Goal: Task Accomplishment & Management: Use online tool/utility

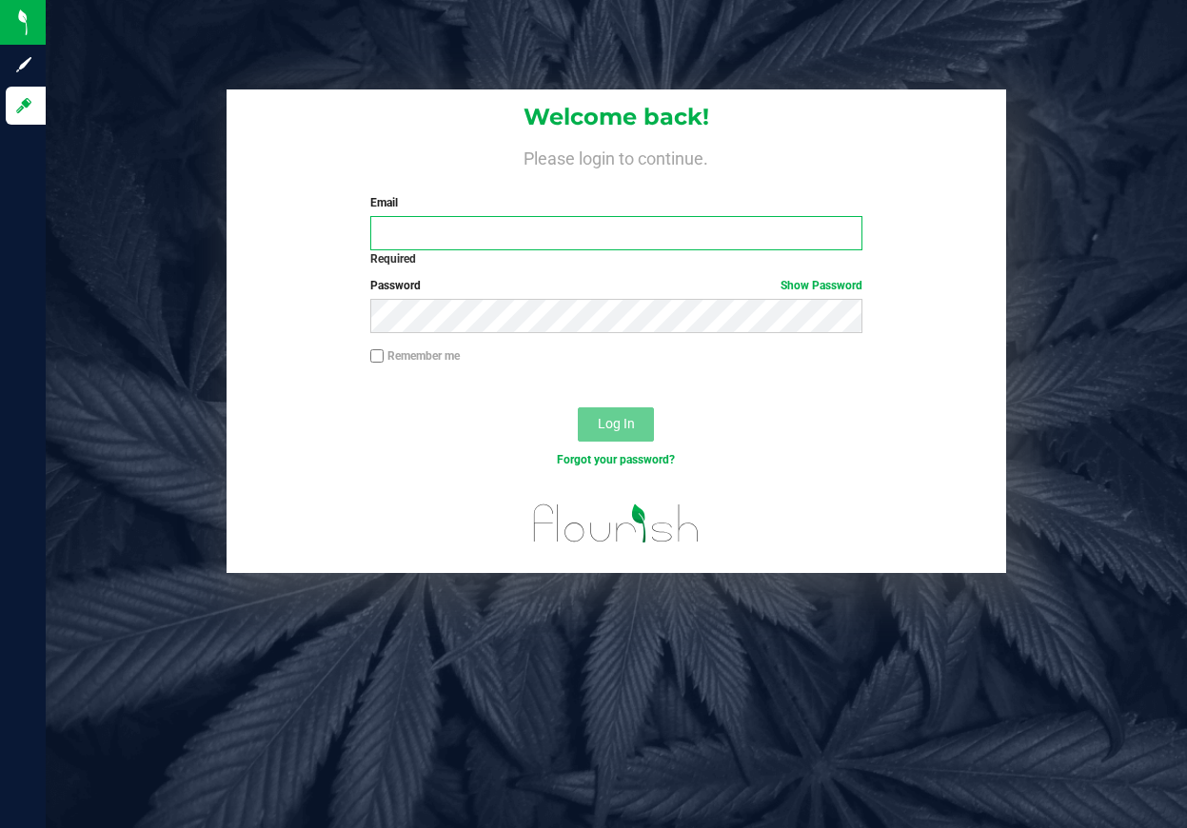
type input "[EMAIL_ADDRESS][DOMAIN_NAME]"
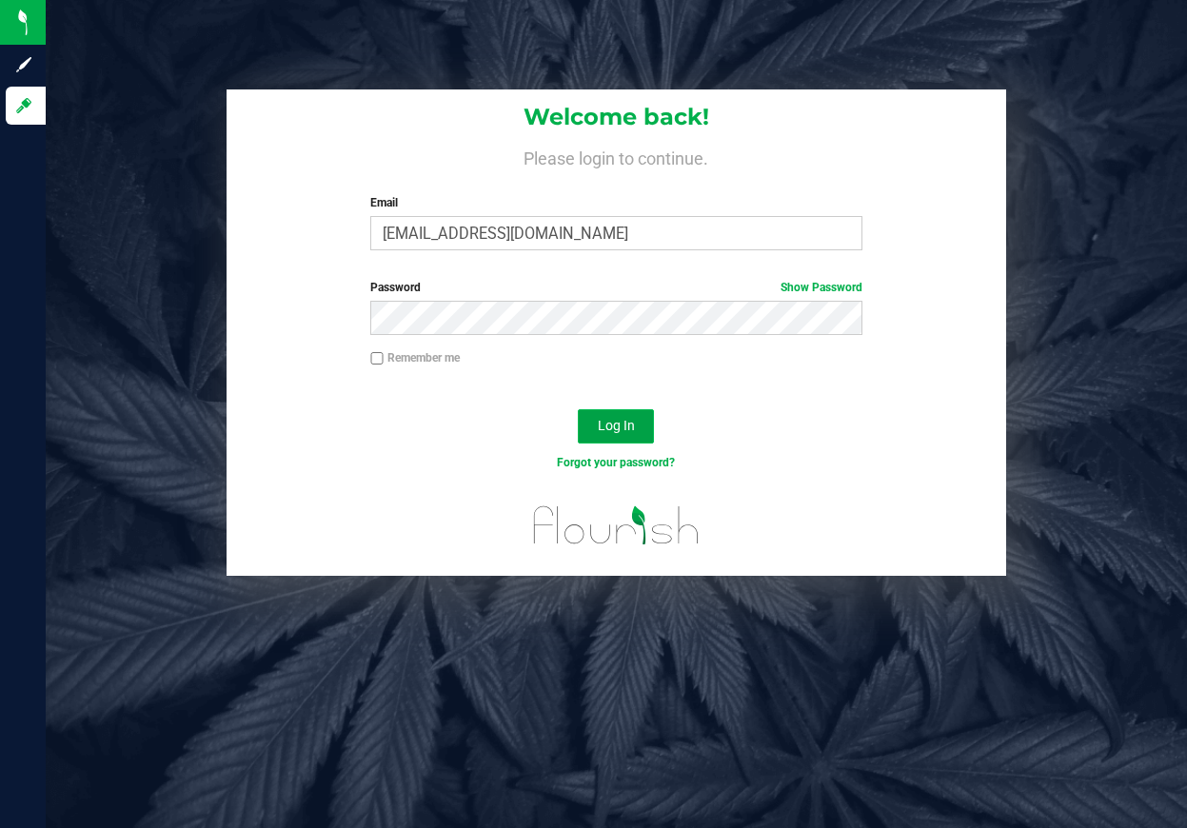
click at [614, 427] on span "Log In" at bounding box center [616, 425] width 37 height 15
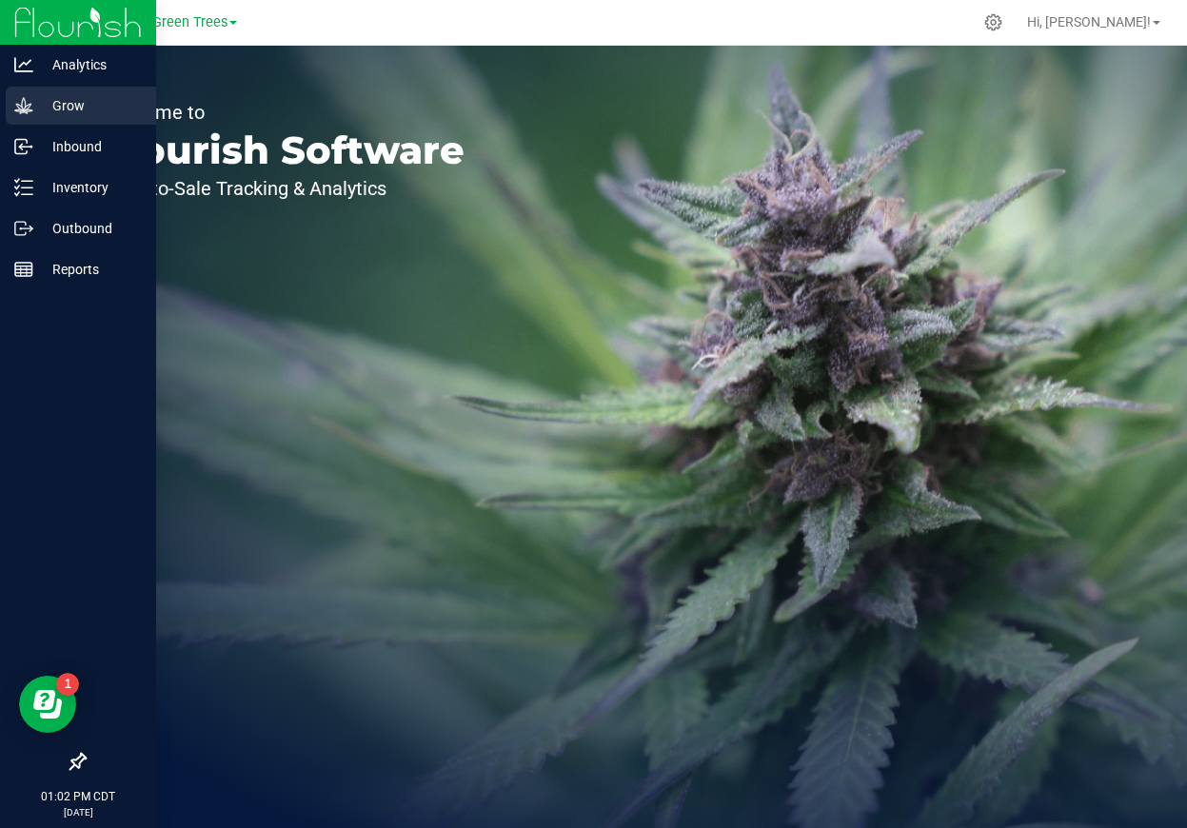
click at [52, 113] on p "Grow" at bounding box center [90, 105] width 114 height 23
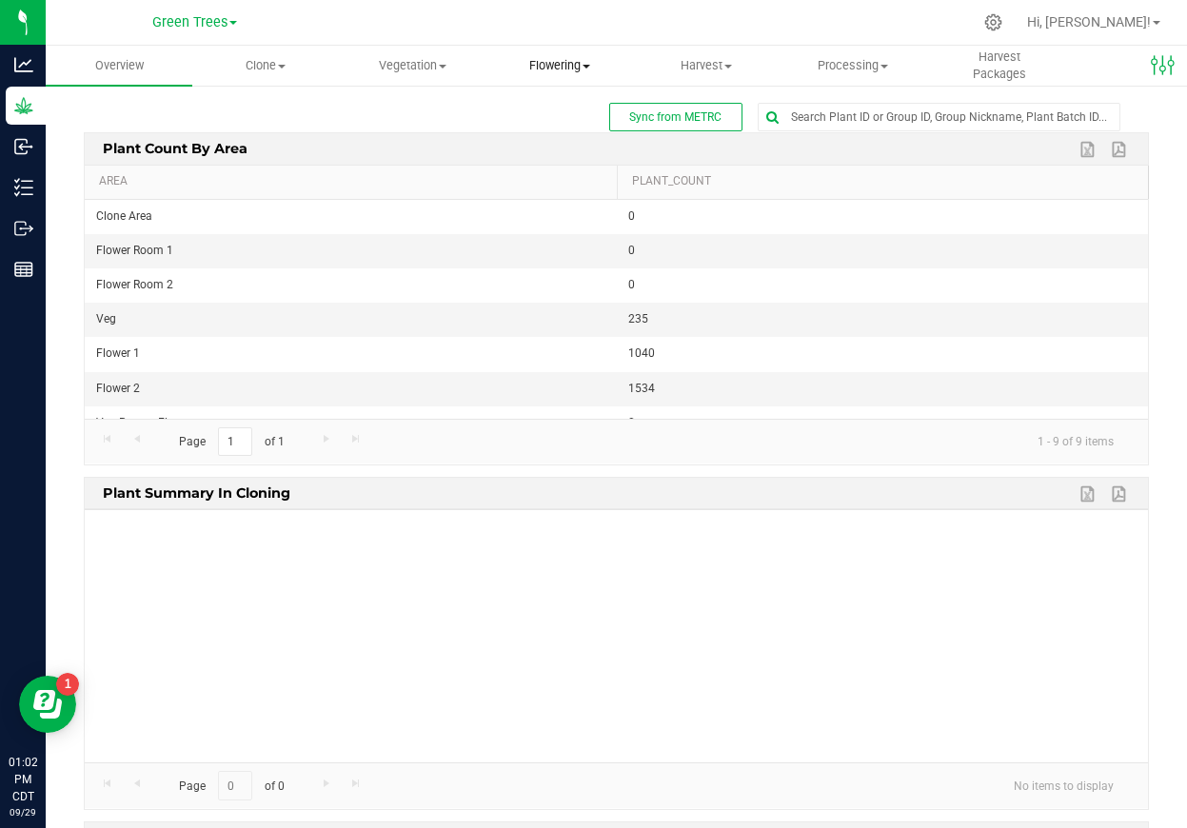
click at [556, 64] on span "Flowering" at bounding box center [559, 65] width 145 height 17
click at [562, 138] on span "Flowering groups" at bounding box center [565, 138] width 158 height 16
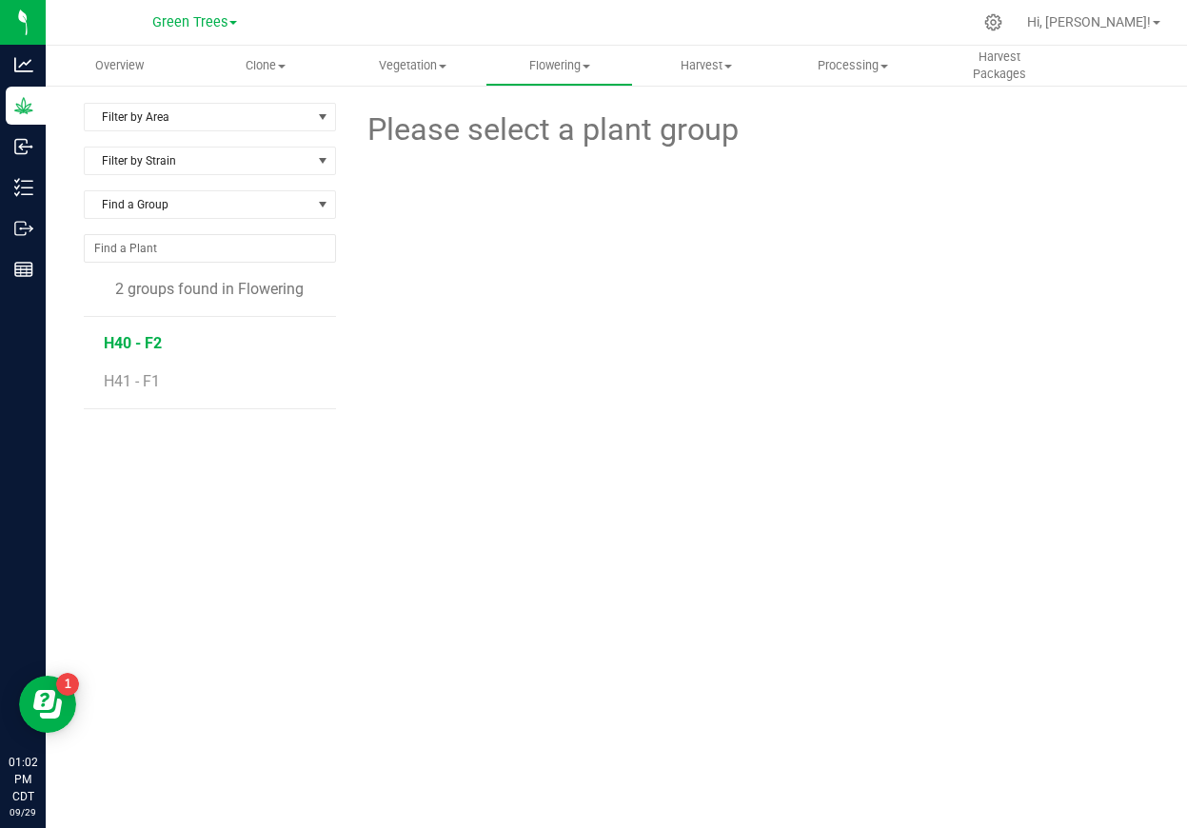
click at [135, 345] on span "H40 - F2" at bounding box center [133, 343] width 58 height 18
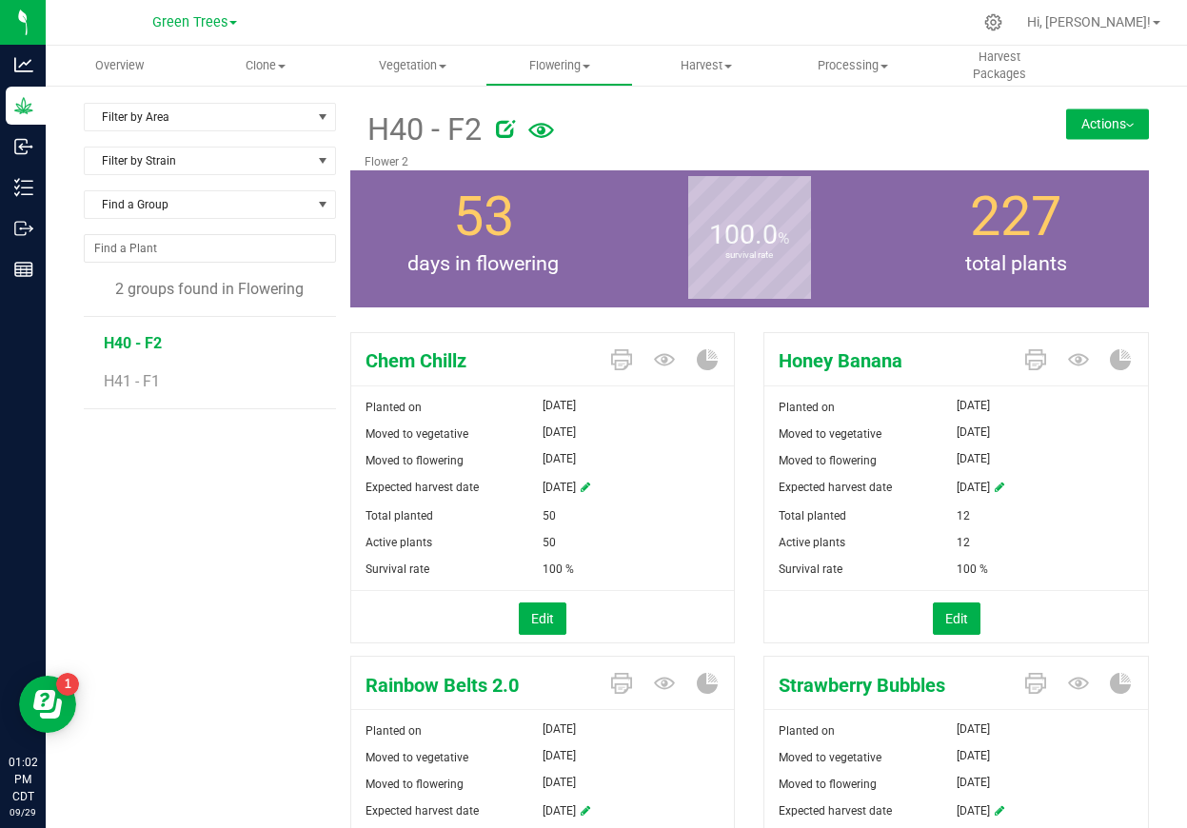
click at [1131, 126] on img at bounding box center [1131, 126] width 8 height 4
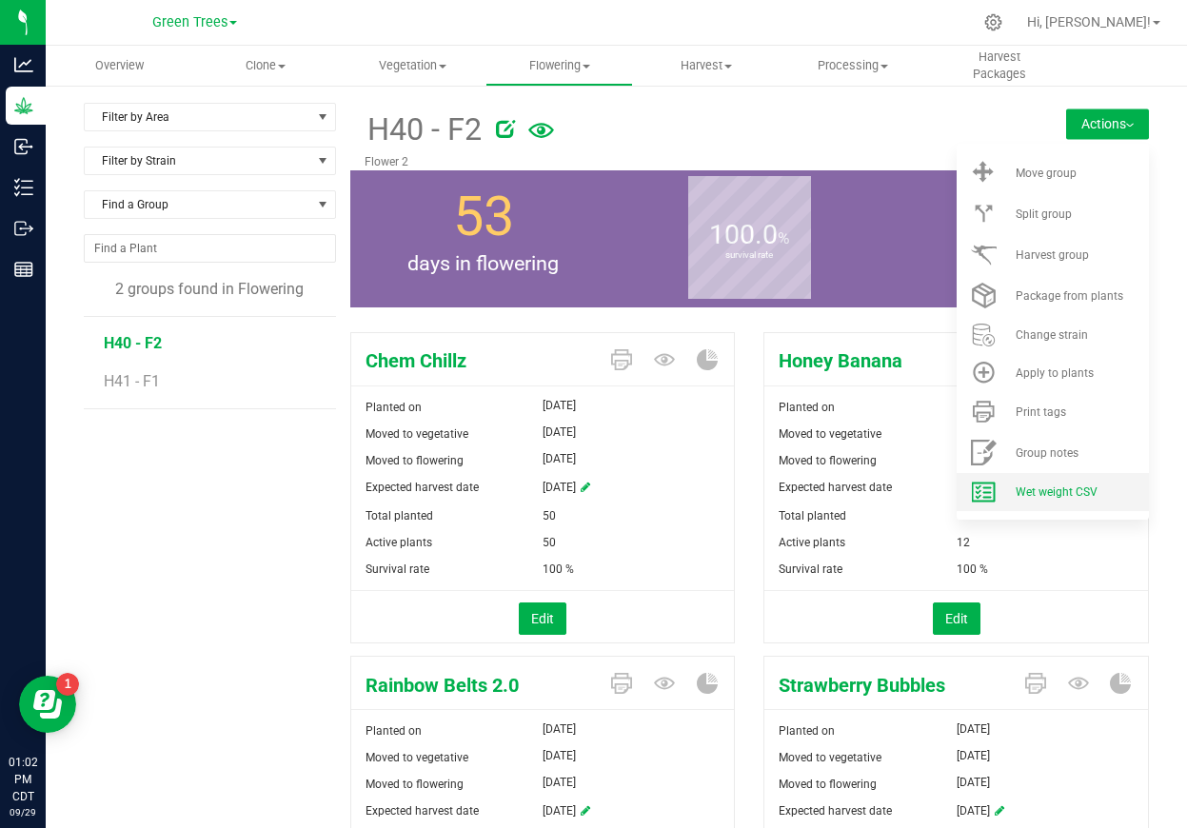
click at [1070, 489] on span "Wet weight CSV" at bounding box center [1057, 492] width 82 height 13
